Goal: Find specific page/section: Find specific page/section

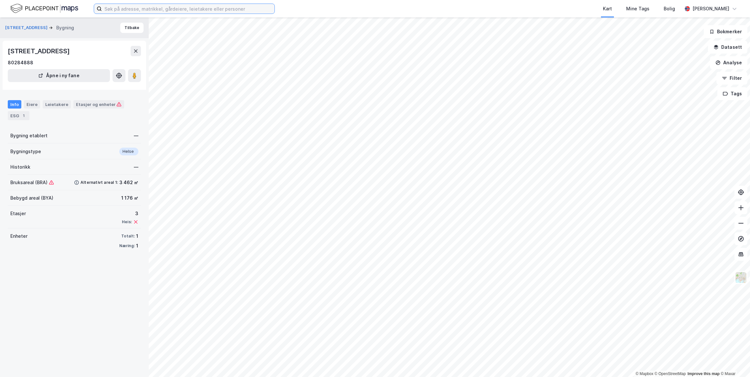
click at [172, 5] on input at bounding box center [188, 9] width 173 height 10
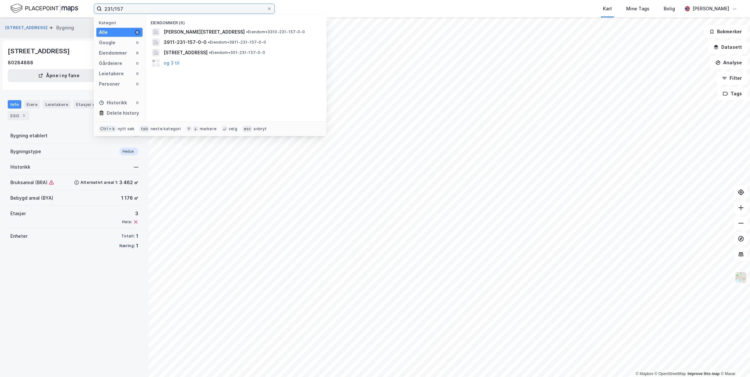
click at [222, 11] on input "231/157" at bounding box center [184, 9] width 165 height 10
click at [221, 11] on input "231/157" at bounding box center [184, 9] width 165 height 10
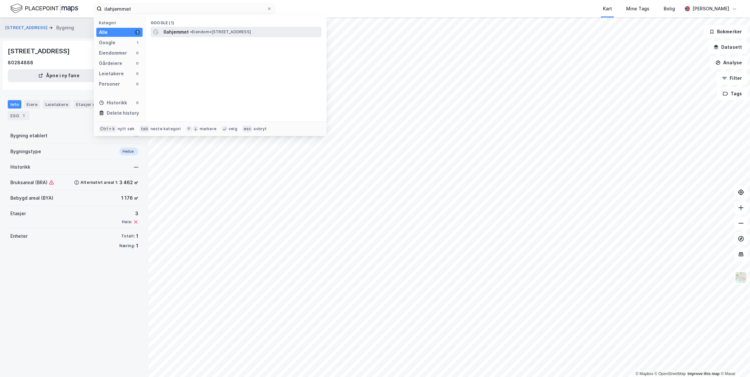
click at [212, 35] on div "Ilahjemmet • Eiendom • [STREET_ADDRESS]" at bounding box center [242, 32] width 156 height 8
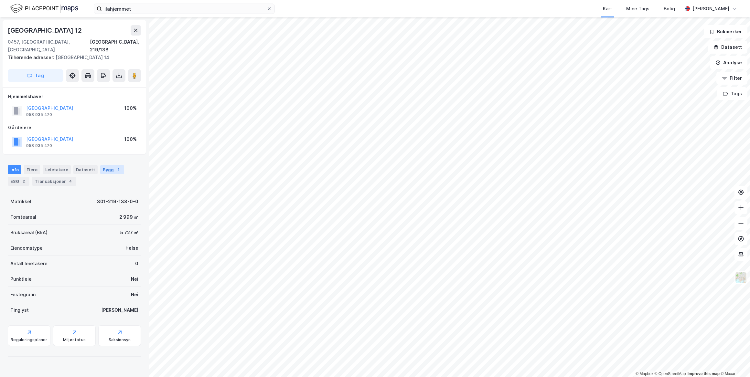
click at [110, 165] on div "Bygg 1" at bounding box center [112, 169] width 24 height 9
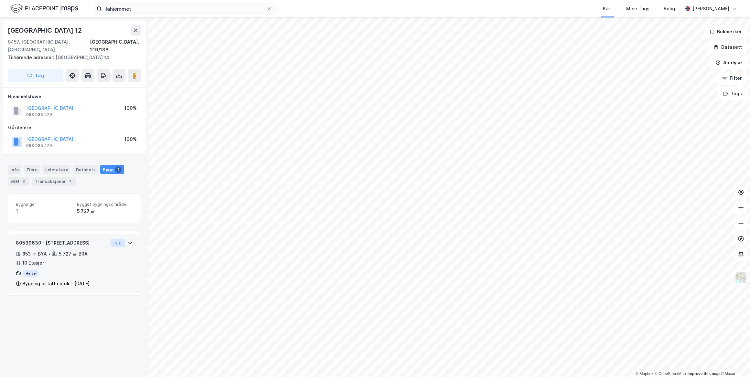
click at [118, 239] on button "Vis" at bounding box center [118, 243] width 15 height 8
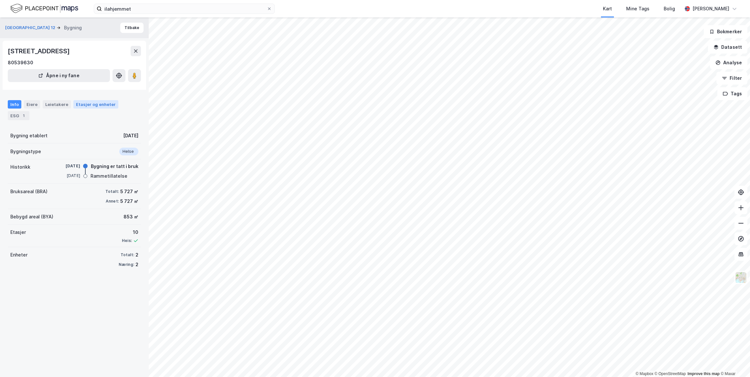
click at [96, 105] on div "Etasjer og enheter" at bounding box center [96, 105] width 40 height 6
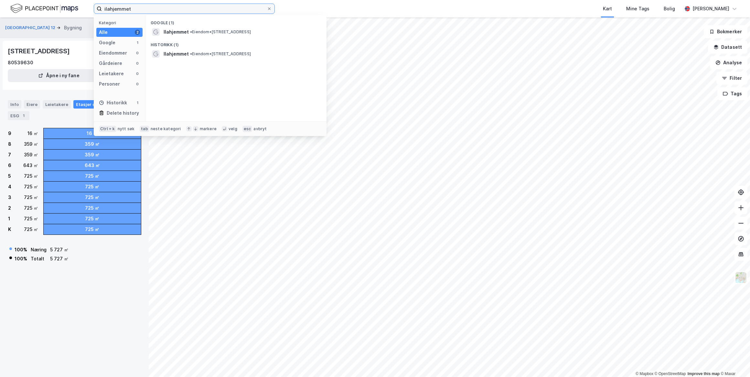
drag, startPoint x: 184, startPoint y: 11, endPoint x: -17, endPoint y: -13, distance: 202.8
click at [0, 0] on html "ilahjemmet Kategori Alle 2 Google 1 Eiendommer 0 Gårdeiere 0 Leietakere 0 Perso…" at bounding box center [375, 188] width 750 height 377
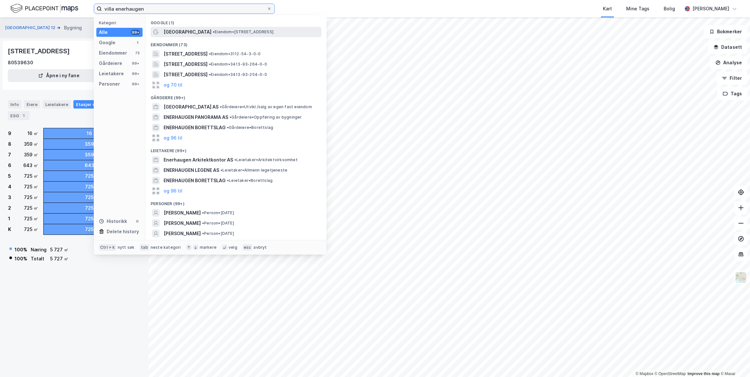
type input "villa enerhaugen"
click at [185, 32] on span "[GEOGRAPHIC_DATA]" at bounding box center [188, 32] width 48 height 8
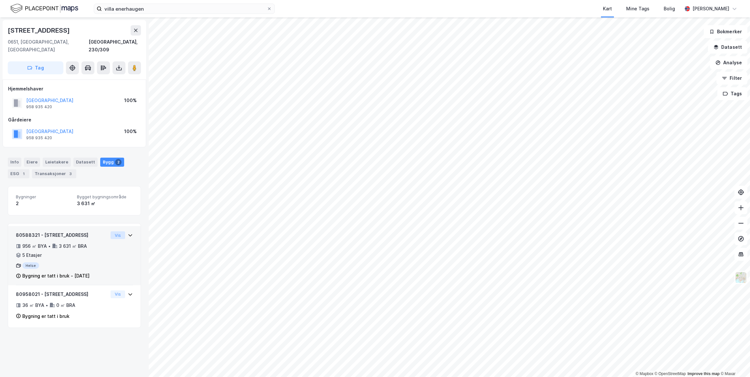
click at [113, 231] on button "Vis" at bounding box center [118, 235] width 15 height 8
